Goal: Register for event/course

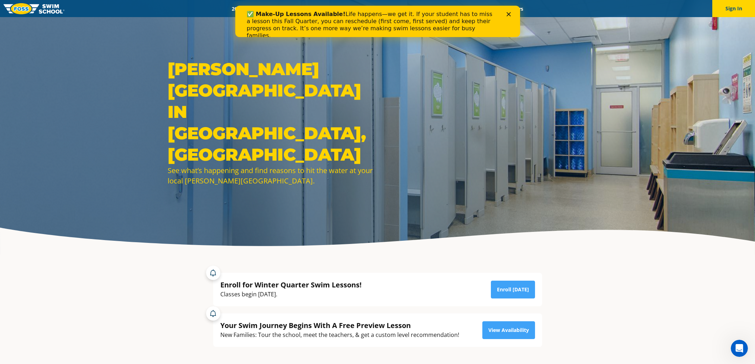
click at [509, 13] on polygon "Close" at bounding box center [508, 14] width 4 height 4
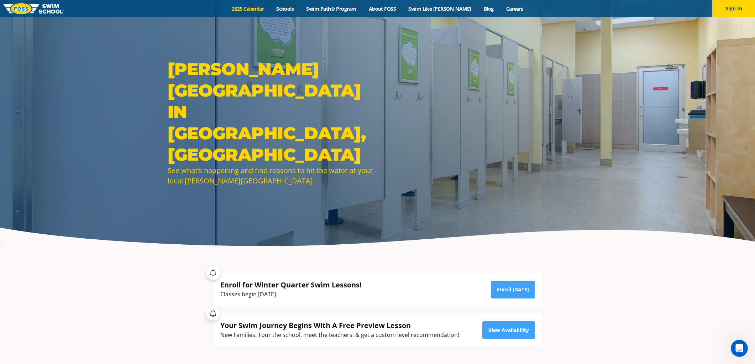
click at [262, 8] on link "2025 Calendar" at bounding box center [248, 8] width 44 height 7
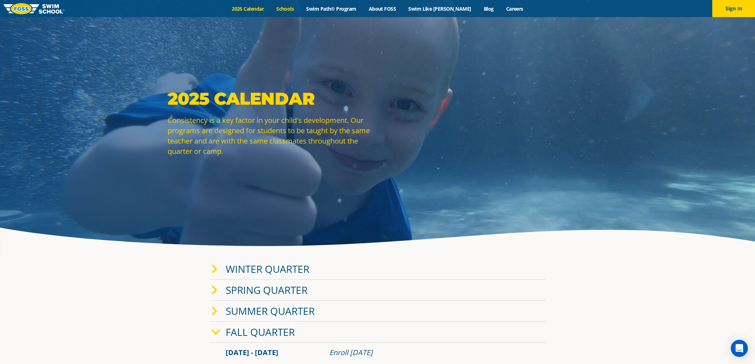
click at [295, 9] on link "Schools" at bounding box center [285, 8] width 30 height 7
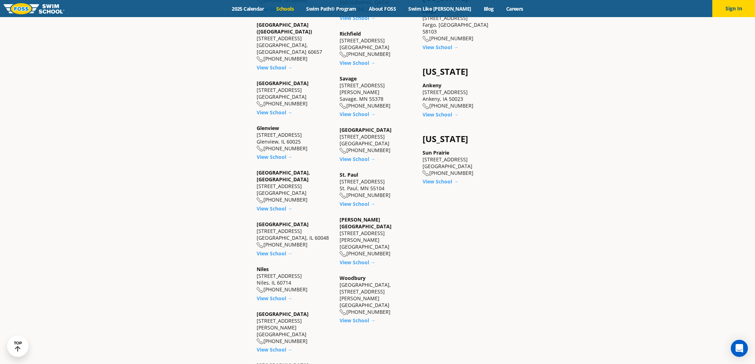
scroll to position [601, 0]
click at [273, 204] on link "View School →" at bounding box center [275, 207] width 36 height 7
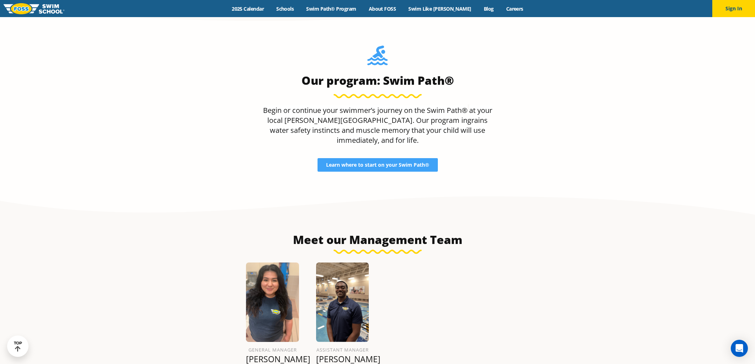
scroll to position [726, 0]
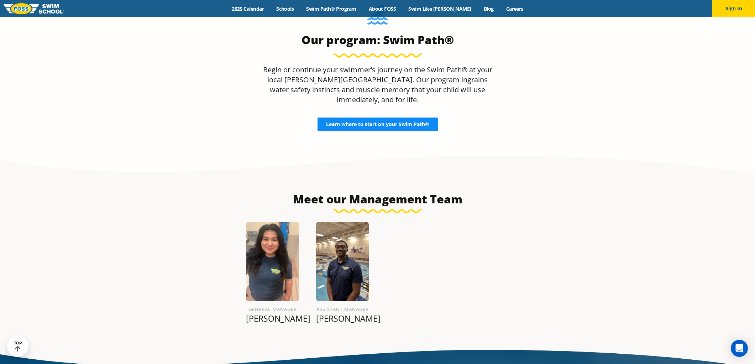
click at [397, 122] on span "Learn where to start on your Swim Path®" at bounding box center [377, 124] width 103 height 5
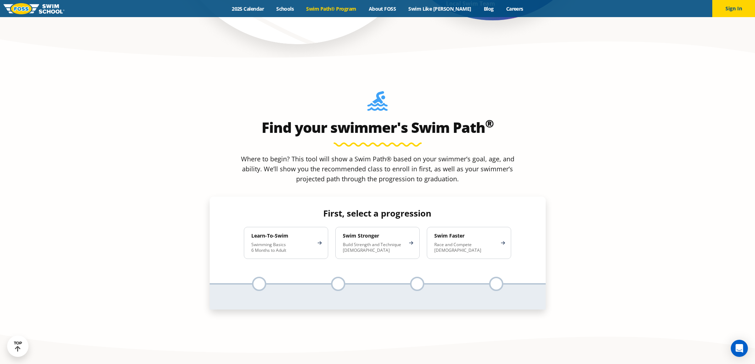
scroll to position [644, 0]
click at [400, 241] on p "Build Strength and Technique 5-13 Years Old" at bounding box center [374, 246] width 62 height 11
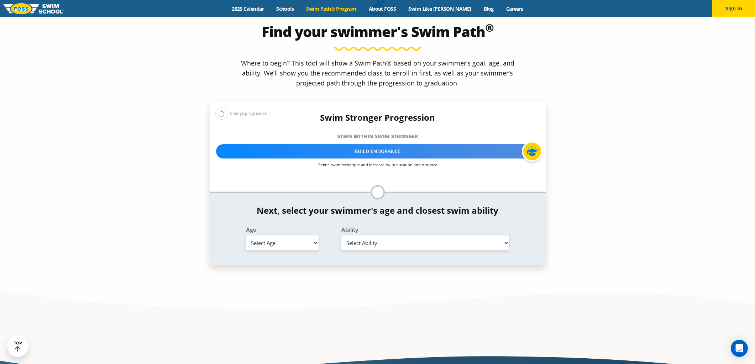
scroll to position [740, 0]
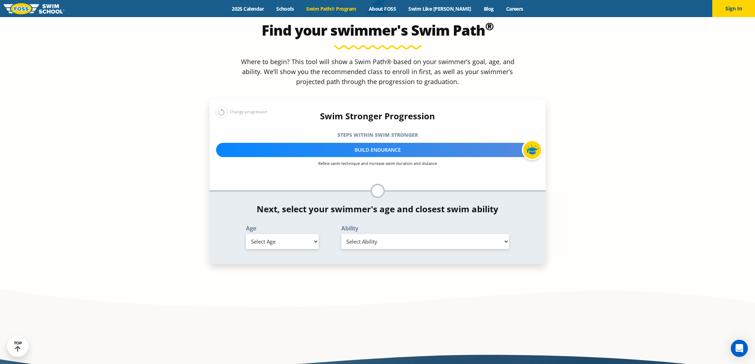
click at [304, 234] on select "Select Age 6 months - 1 year 1 year 2 years 3 years 4 years 5 years 6 years 7 y…" at bounding box center [282, 241] width 73 height 15
select select "5-years"
click at [246, 234] on select "Select Age 6 months - 1 year 1 year 2 years 3 years 4 years 5 years 6 years 7 y…" at bounding box center [282, 241] width 73 height 15
click at [423, 234] on select "Select Ability First in-water experience When in the water, reliant on a life j…" at bounding box center [425, 241] width 168 height 15
select select "5-years-in-open-water-able-to-swim-for-at-least-15-ft-back-to-safety-while-flip…"
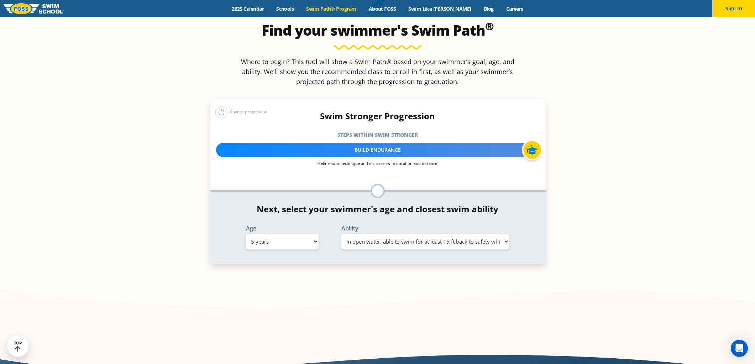
click at [341, 234] on select "Select Ability First in-water experience When in the water, reliant on a life j…" at bounding box center [425, 241] width 168 height 15
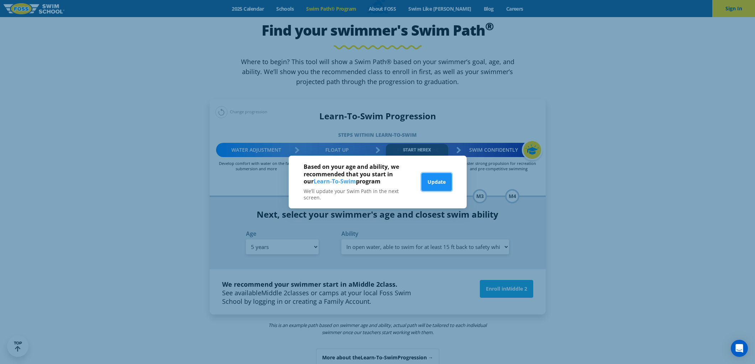
click at [441, 179] on button "Update" at bounding box center [436, 182] width 30 height 18
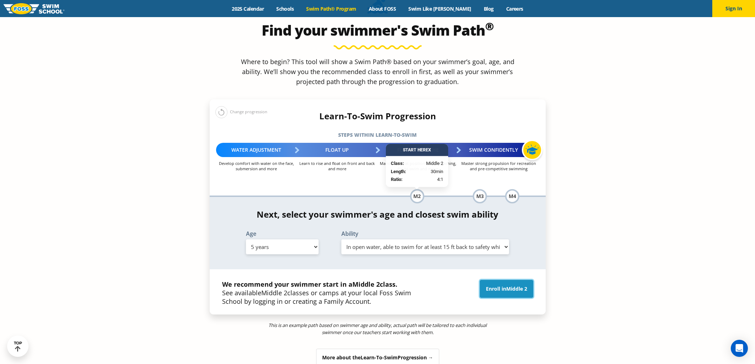
click at [495, 280] on link "Enroll in Middle 2" at bounding box center [506, 289] width 53 height 18
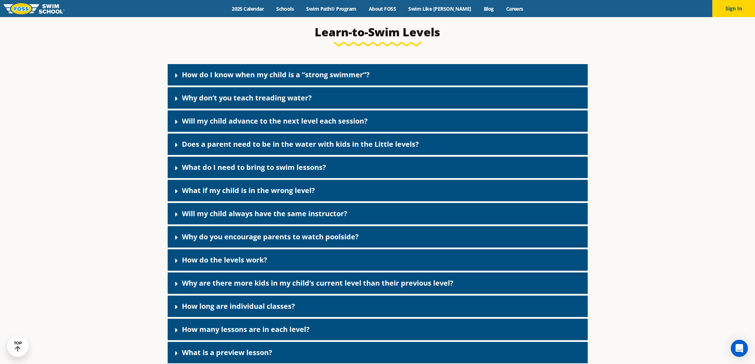
scroll to position [1888, 0]
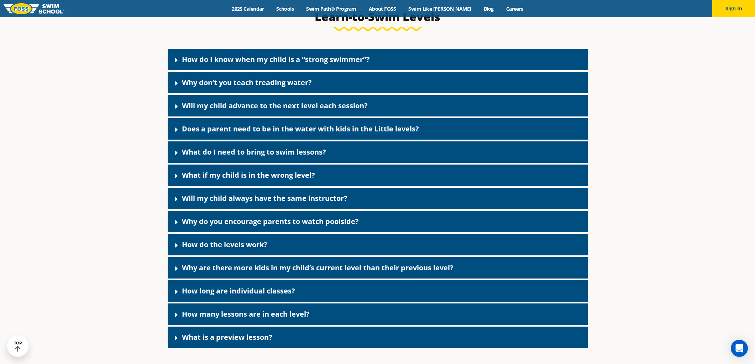
click at [177, 133] on icon at bounding box center [176, 129] width 7 height 7
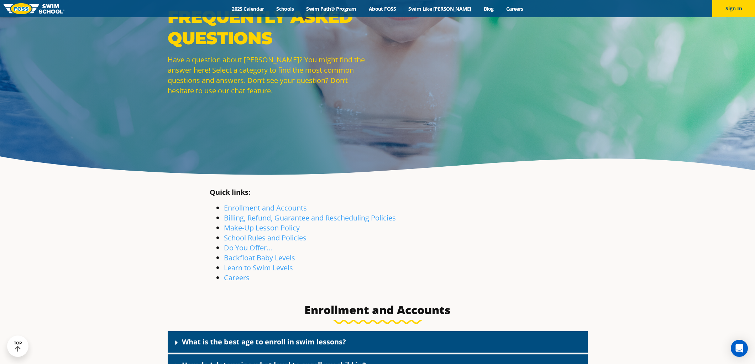
scroll to position [0, 0]
